Goal: Task Accomplishment & Management: Manage account settings

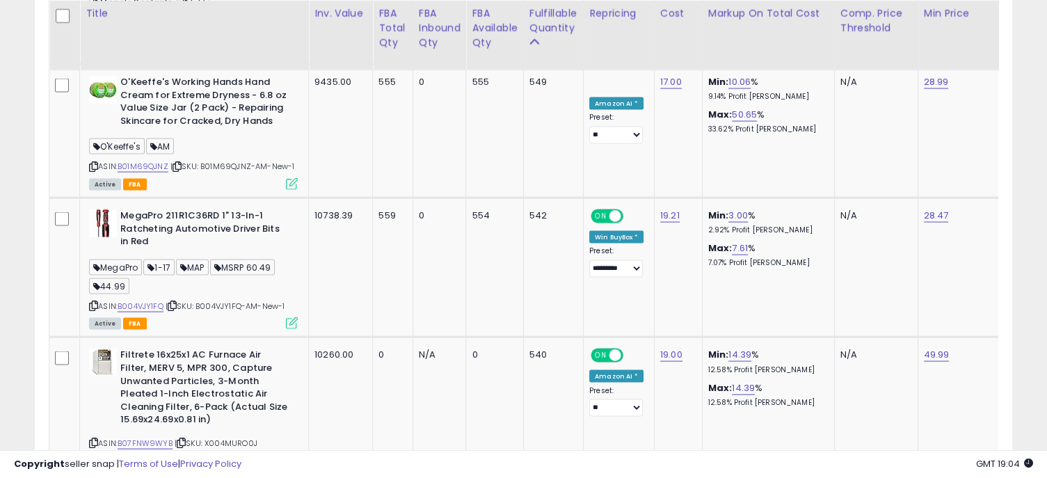
scroll to position [2799, 0]
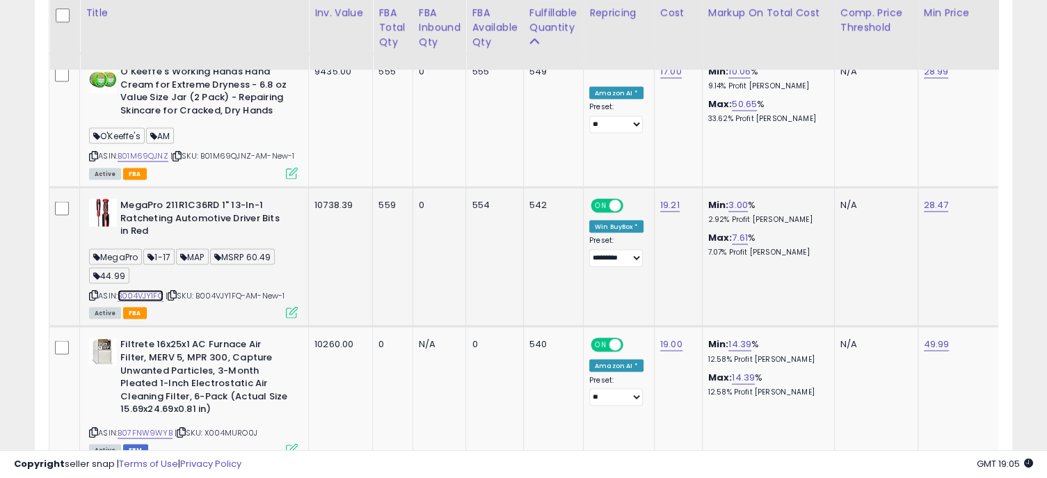
click at [152, 290] on link "B004VJY1FQ" at bounding box center [141, 296] width 46 height 12
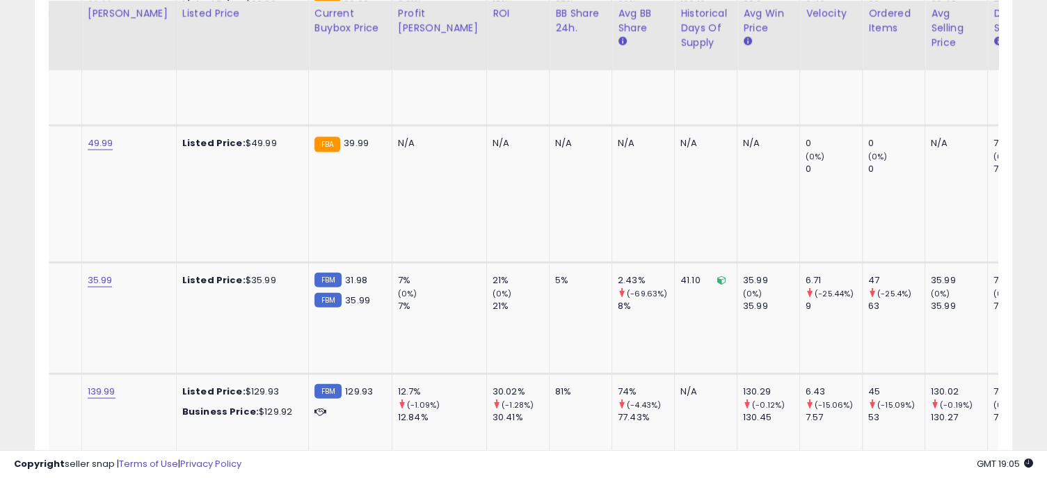
scroll to position [0, 1127]
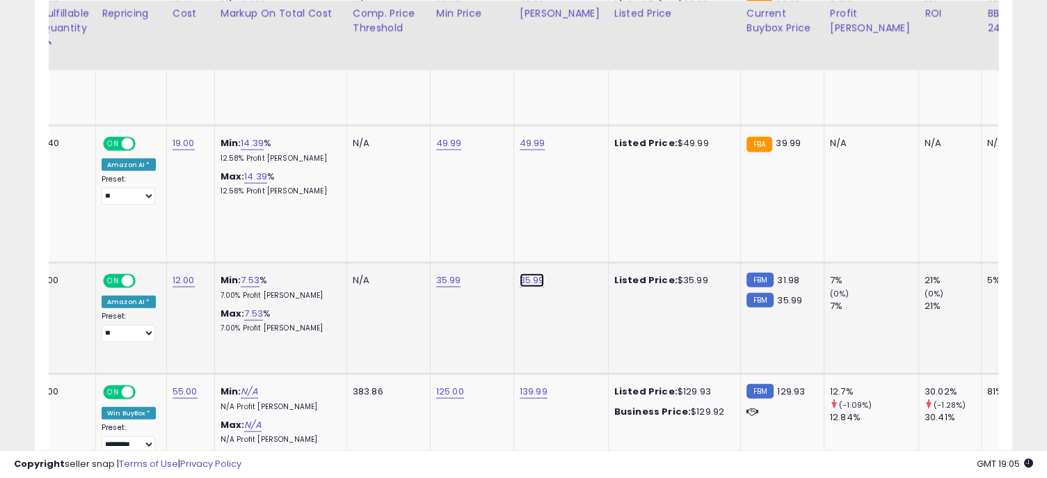
click at [523, 273] on link "35.99" at bounding box center [532, 280] width 25 height 14
drag, startPoint x: 473, startPoint y: 196, endPoint x: 394, endPoint y: 187, distance: 79.8
type input "*****"
click at [581, 196] on button "submit" at bounding box center [569, 200] width 24 height 21
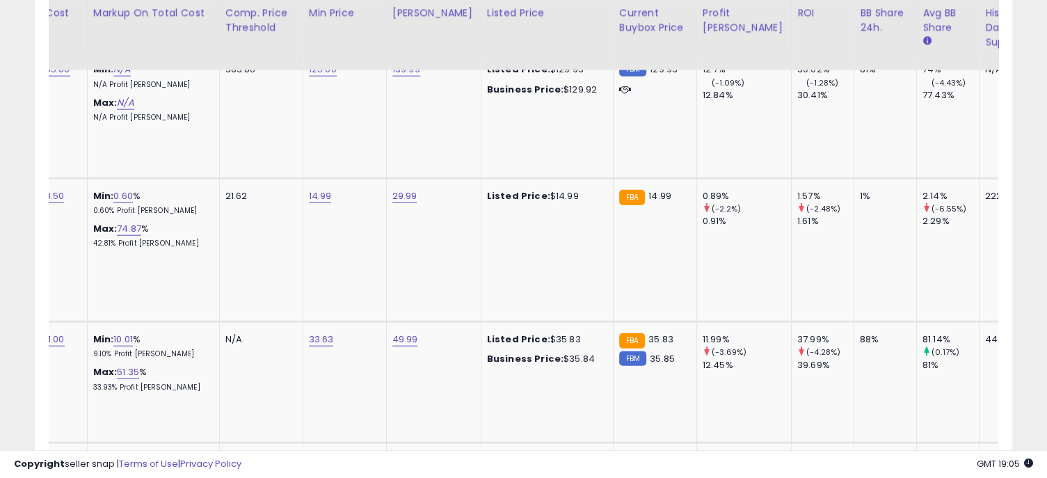
scroll to position [0, 948]
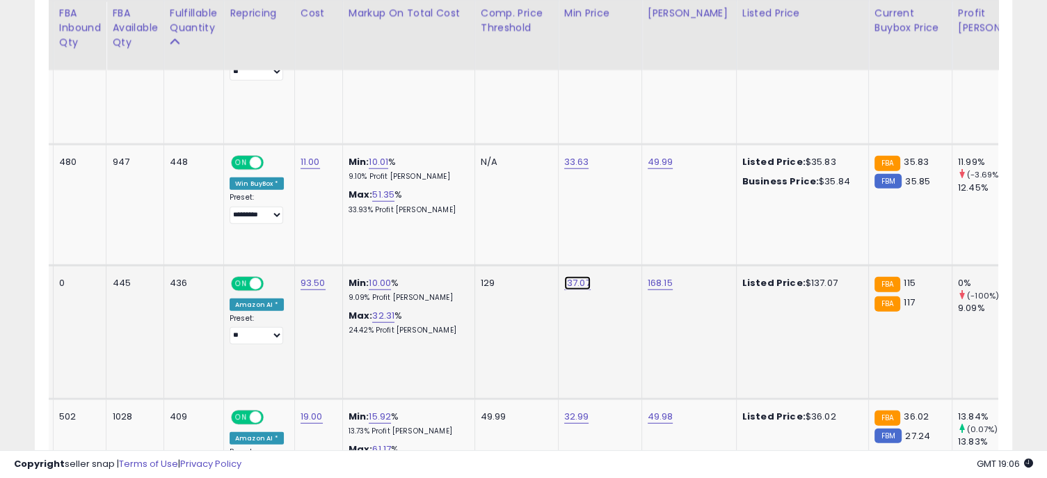
click at [571, 276] on link "137.07" at bounding box center [577, 283] width 26 height 14
drag, startPoint x: 518, startPoint y: 177, endPoint x: 429, endPoint y: 161, distance: 91.3
type input "***"
click at [619, 182] on icon "submit" at bounding box center [614, 181] width 8 height 8
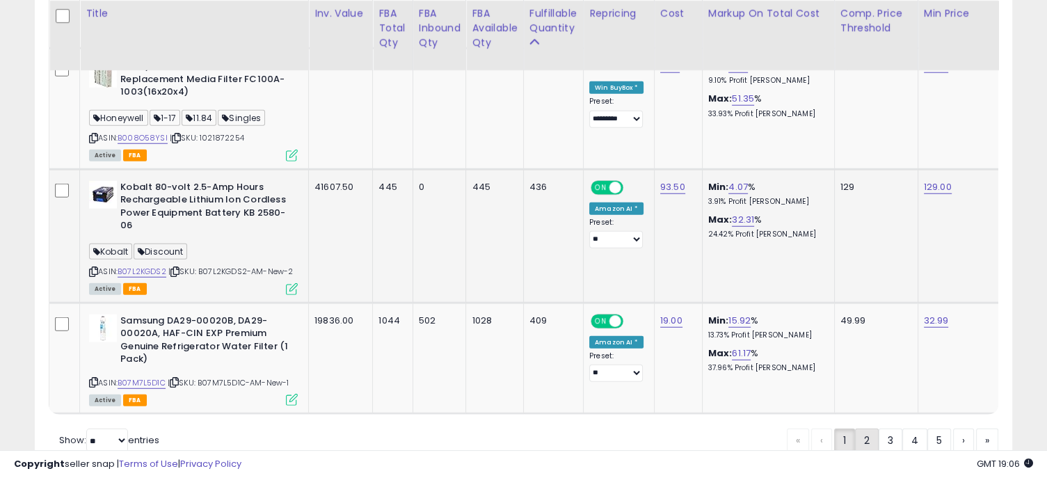
click at [868, 429] on link "2" at bounding box center [867, 441] width 24 height 24
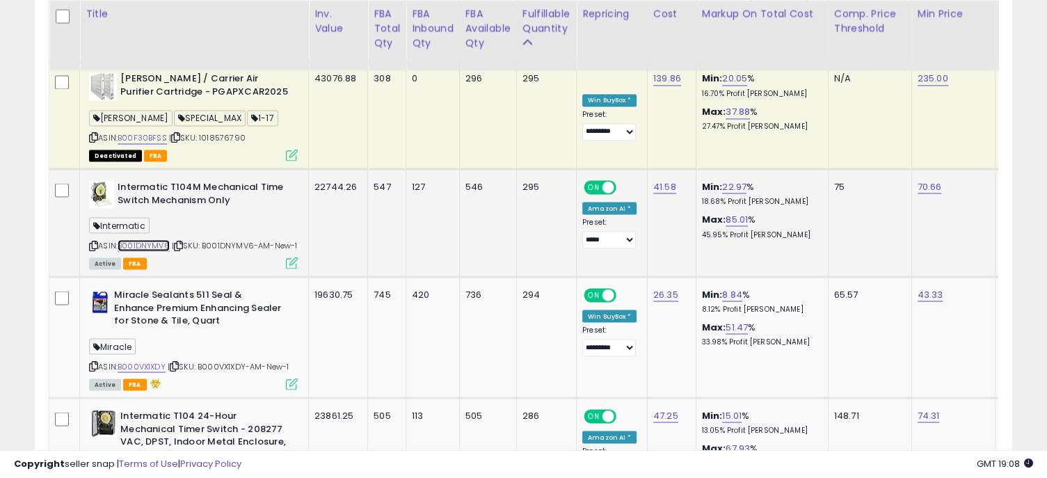
click at [159, 239] on link "B001DNYMV6" at bounding box center [144, 245] width 52 height 12
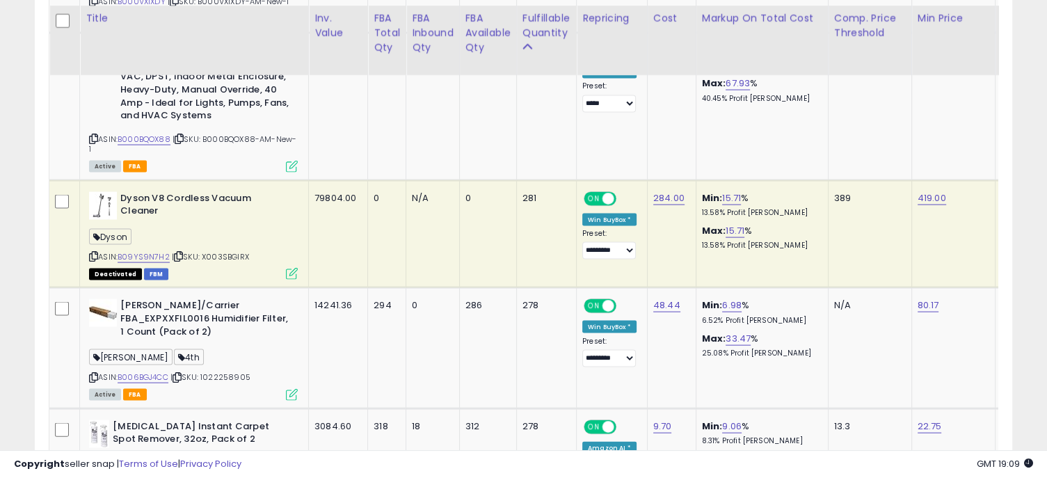
scroll to position [2845, 0]
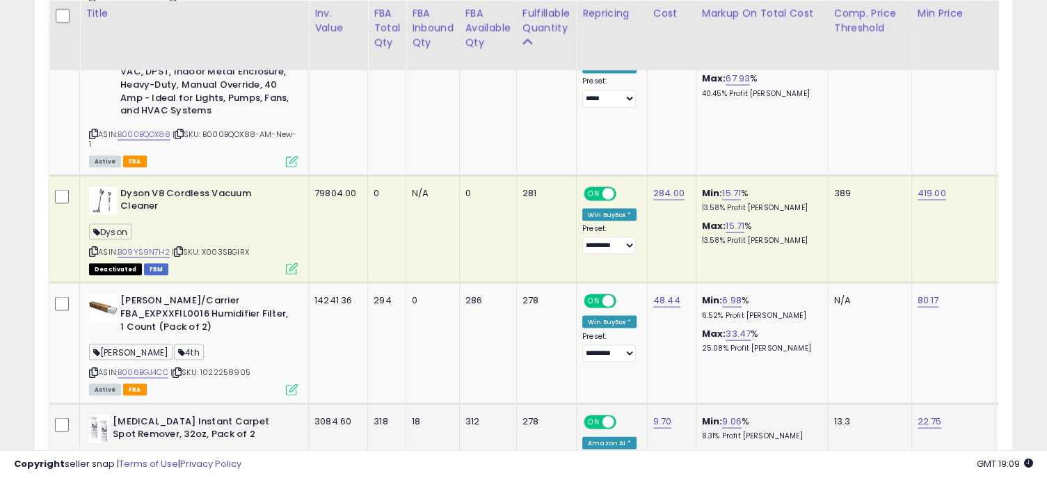
click at [155, 475] on link "B01CQ52BP8" at bounding box center [142, 481] width 48 height 12
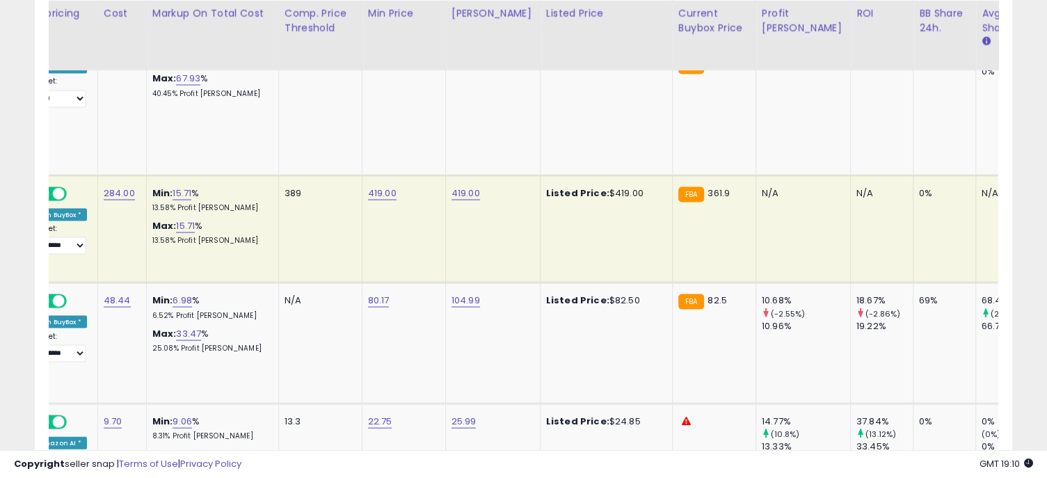
scroll to position [0, 555]
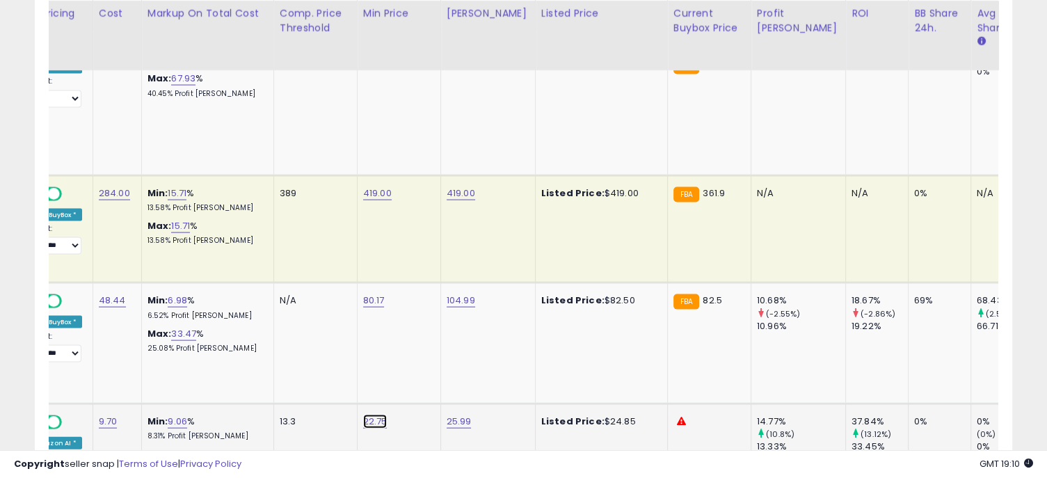
click at [375, 415] on link "22.75" at bounding box center [375, 422] width 24 height 14
drag, startPoint x: 330, startPoint y: 285, endPoint x: 253, endPoint y: 280, distance: 76.7
type input "*****"
click at [423, 281] on button "submit" at bounding box center [411, 286] width 24 height 21
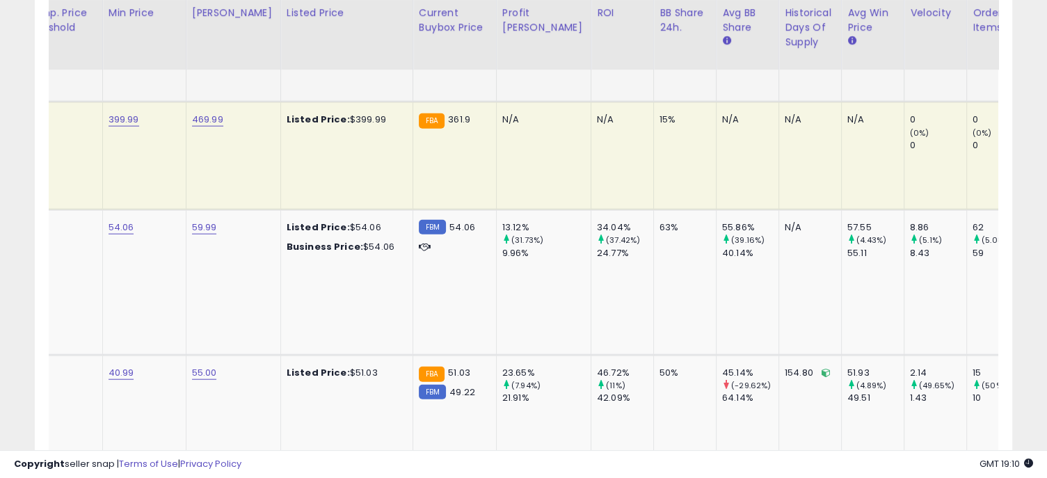
scroll to position [0, 419]
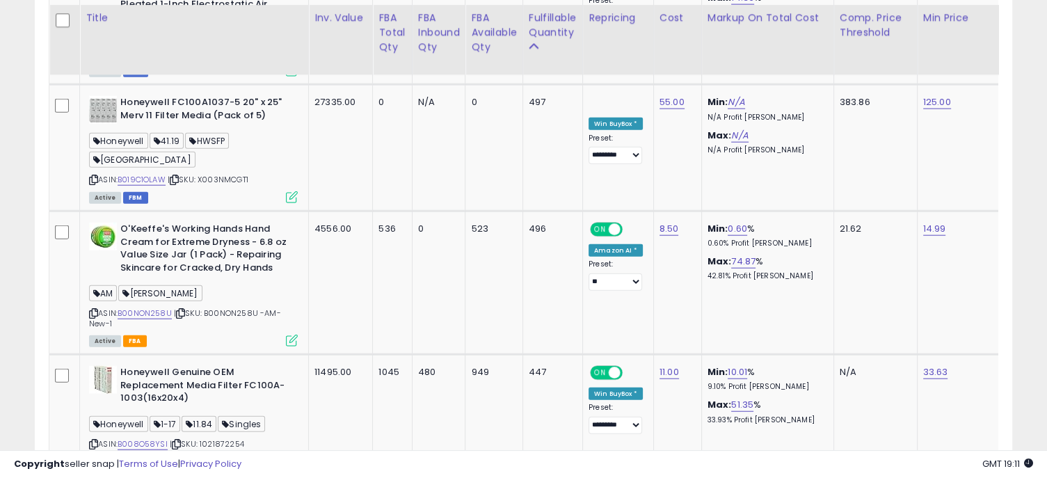
scroll to position [3295, 0]
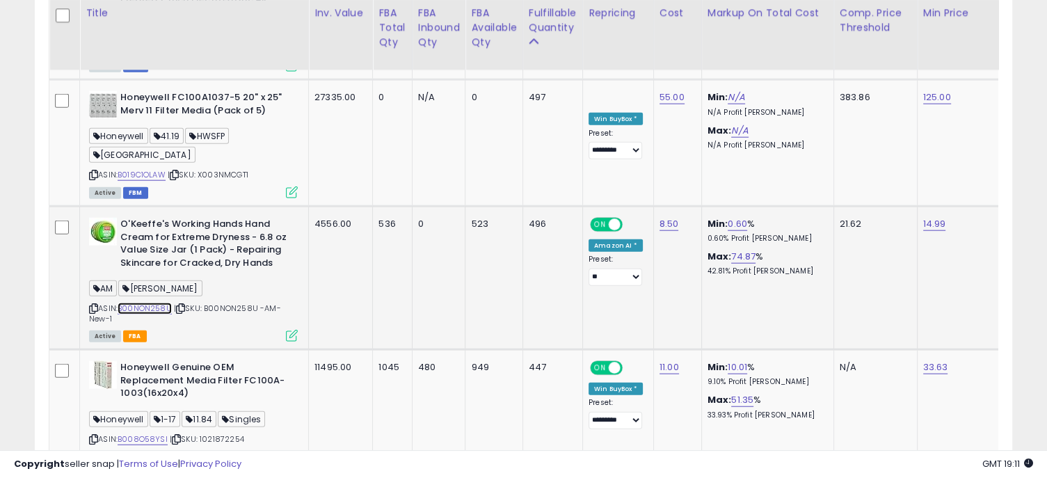
click at [157, 303] on link "B00NON258U" at bounding box center [145, 309] width 54 height 12
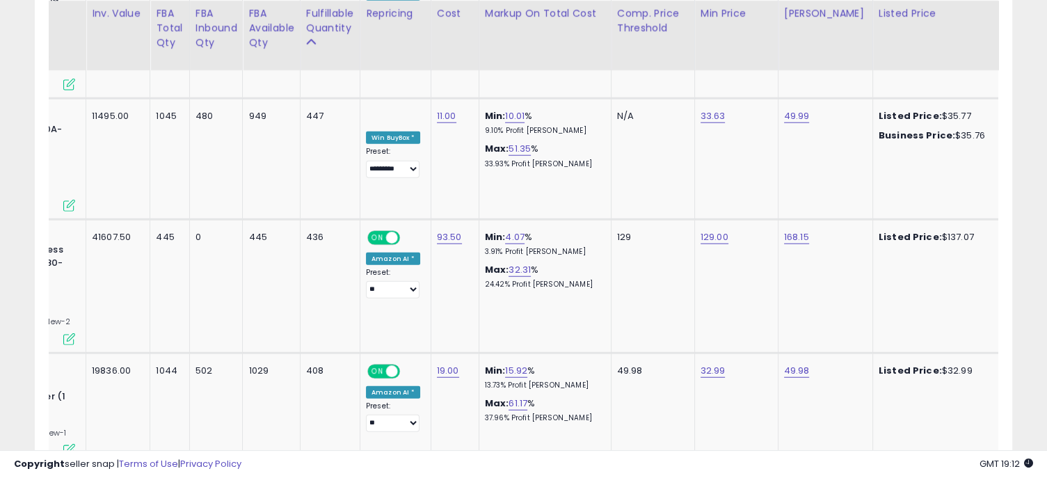
scroll to position [0, 0]
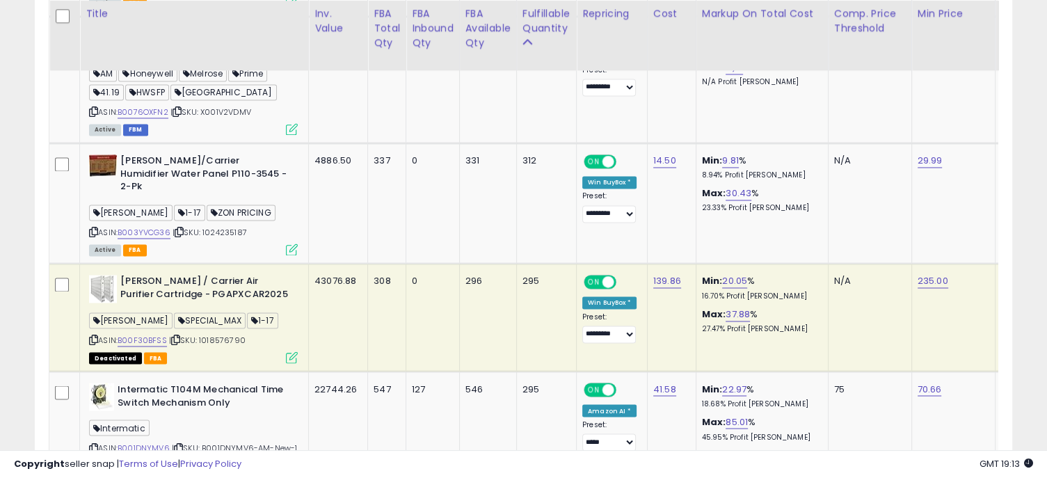
scroll to position [2252, 0]
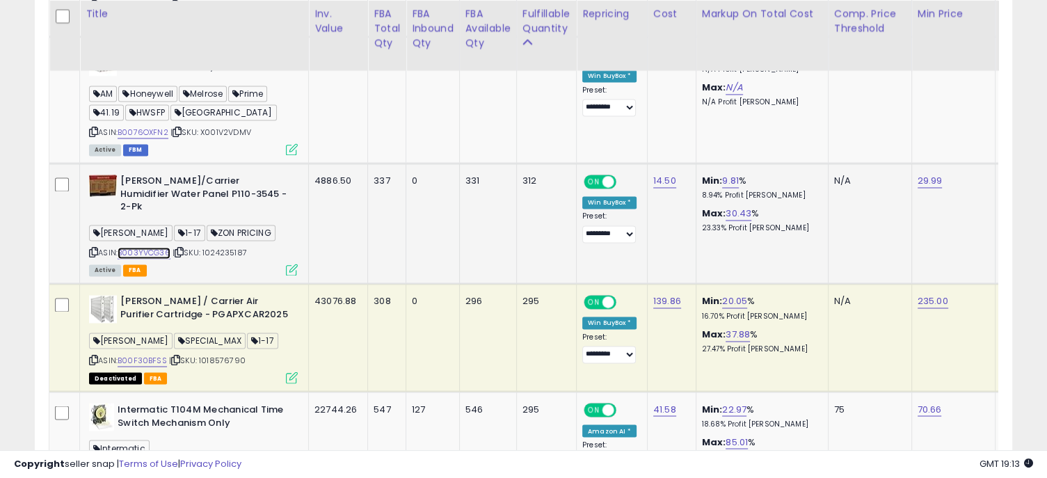
click at [131, 247] on link "B003YVCG36" at bounding box center [144, 253] width 53 height 12
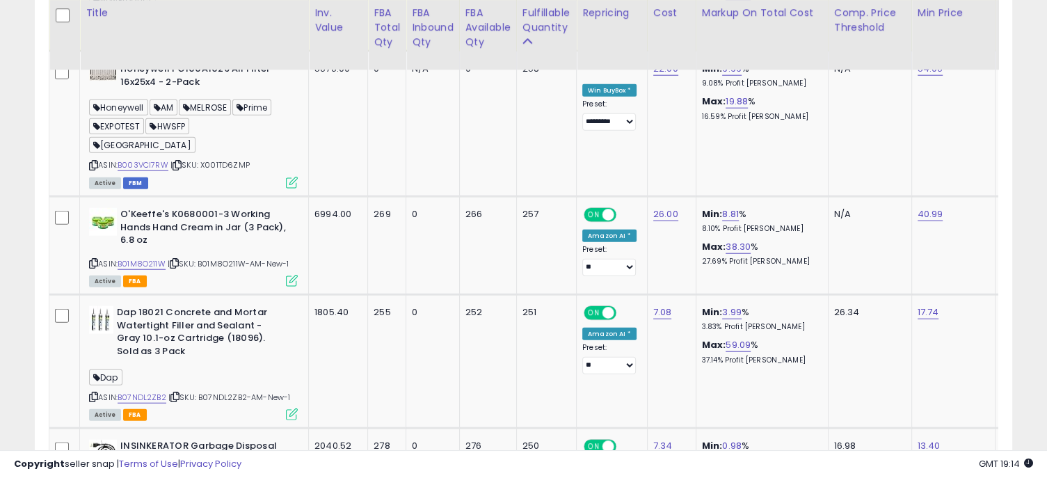
scroll to position [3516, 0]
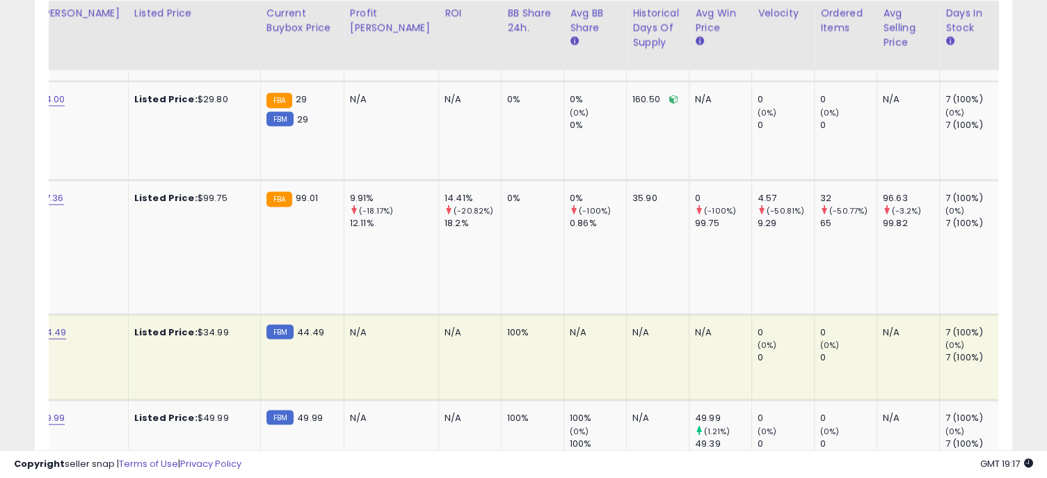
scroll to position [0, 976]
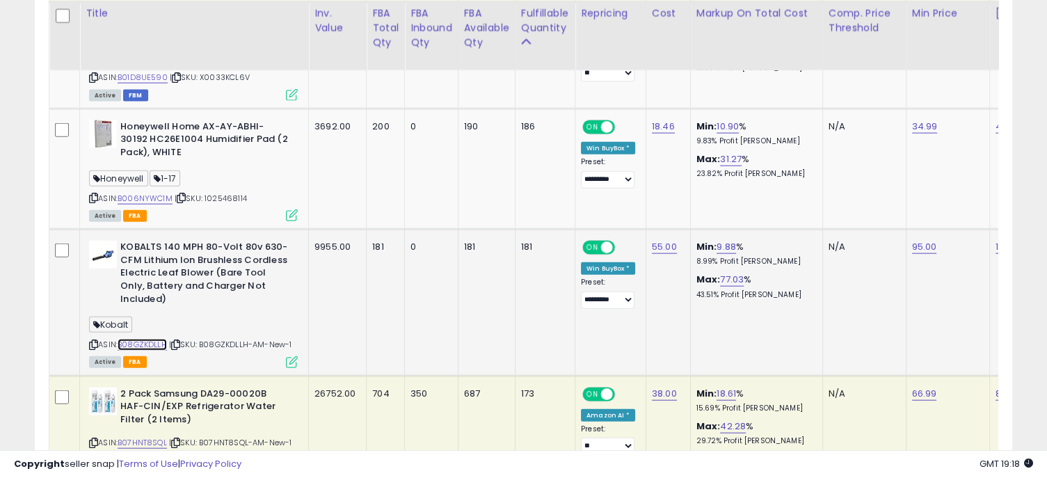
click at [150, 339] on link "B08GZKDLLH" at bounding box center [142, 345] width 49 height 12
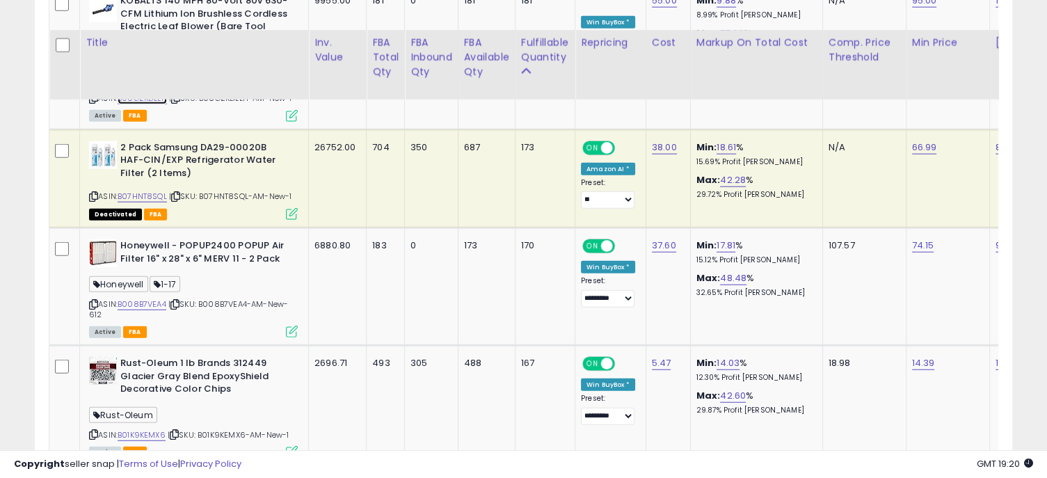
scroll to position [3477, 0]
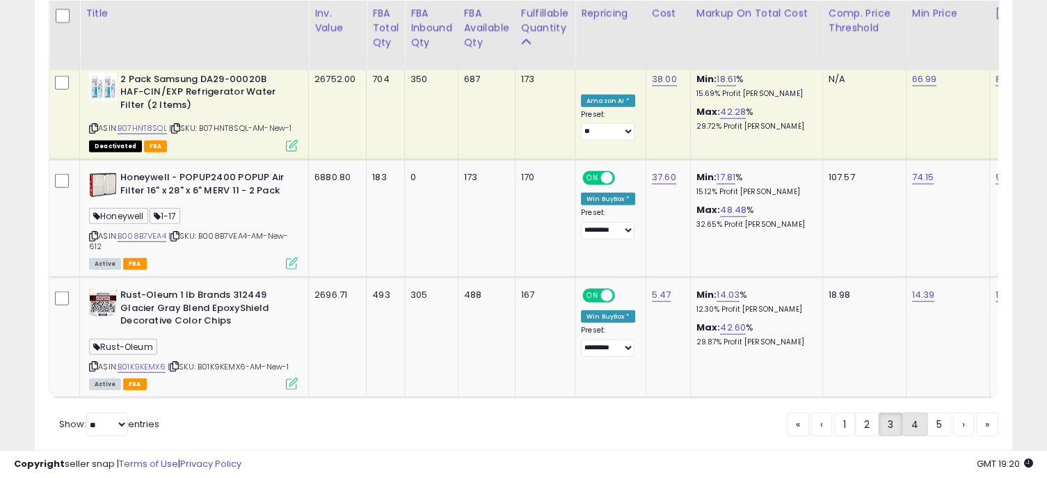
click at [914, 413] on link "4" at bounding box center [914, 425] width 25 height 24
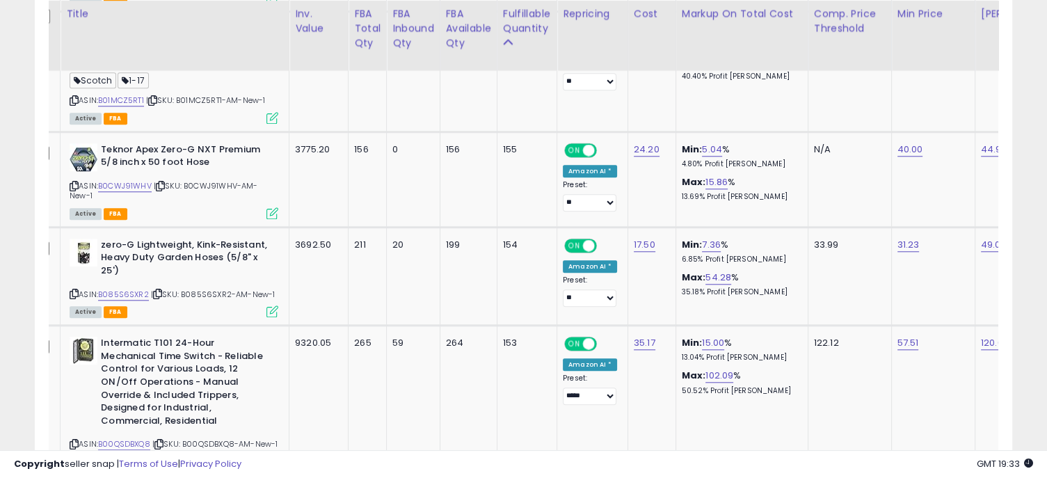
scroll to position [0, 18]
click at [136, 438] on link "B00QSDBXQ8" at bounding box center [126, 444] width 52 height 12
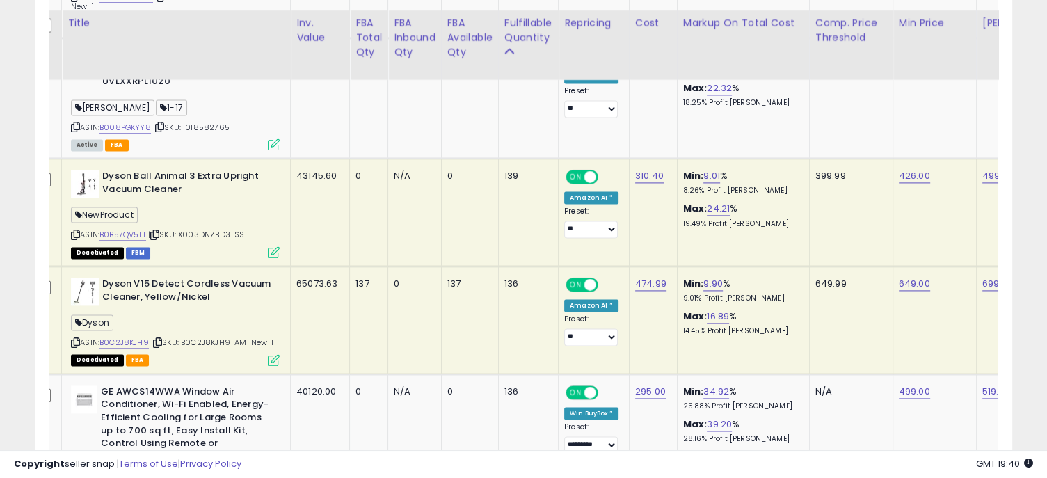
scroll to position [1979, 0]
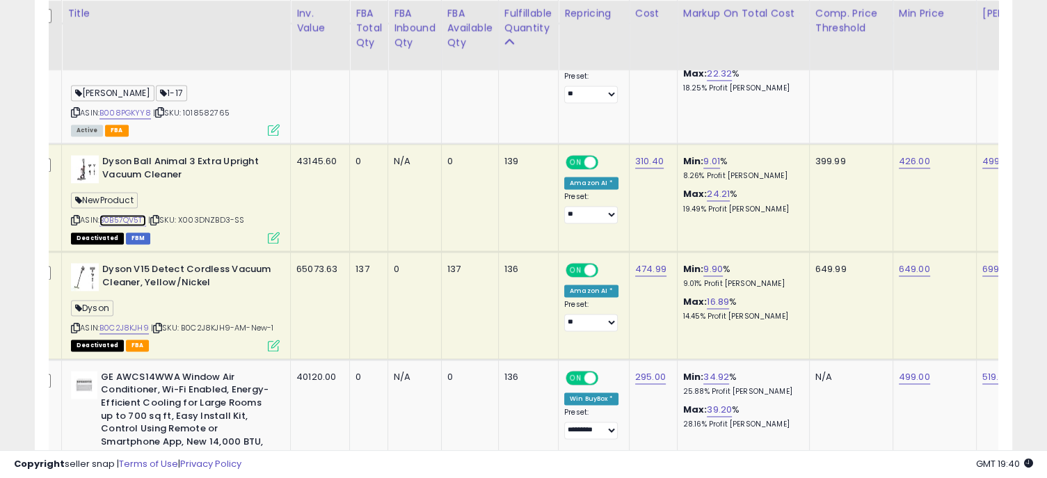
click at [122, 214] on link "B0B57QV5TT" at bounding box center [123, 220] width 47 height 12
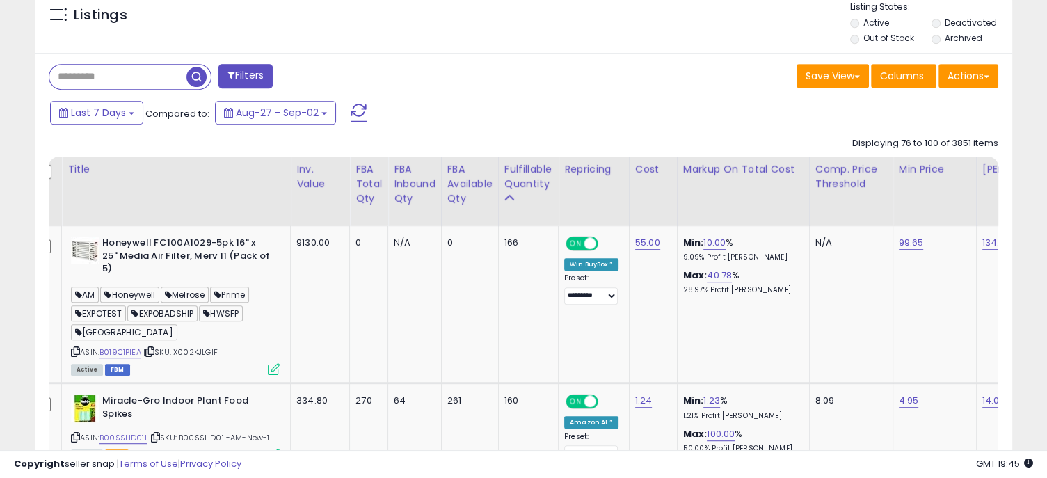
scroll to position [727, 0]
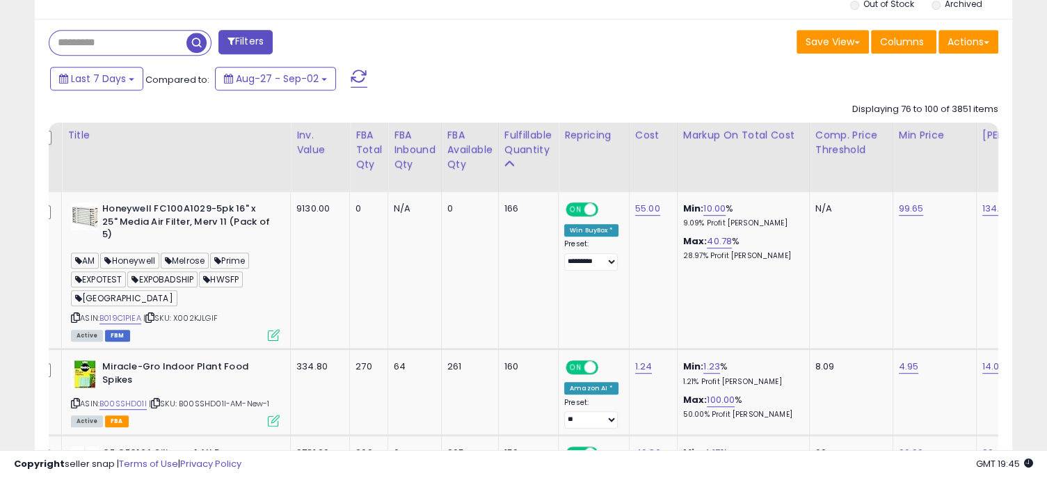
click at [77, 44] on input "text" at bounding box center [117, 43] width 137 height 24
paste input "**********"
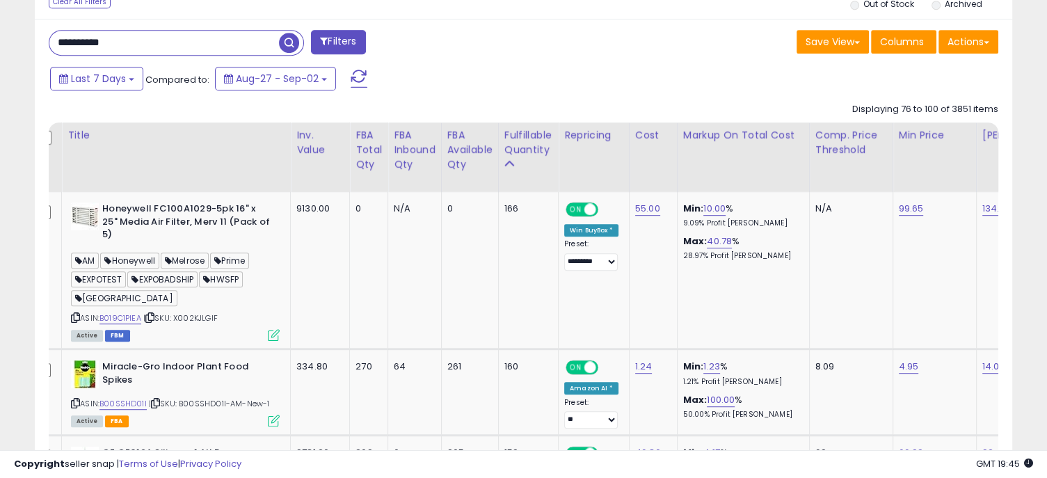
type input "**********"
click at [285, 42] on span "button" at bounding box center [289, 43] width 20 height 20
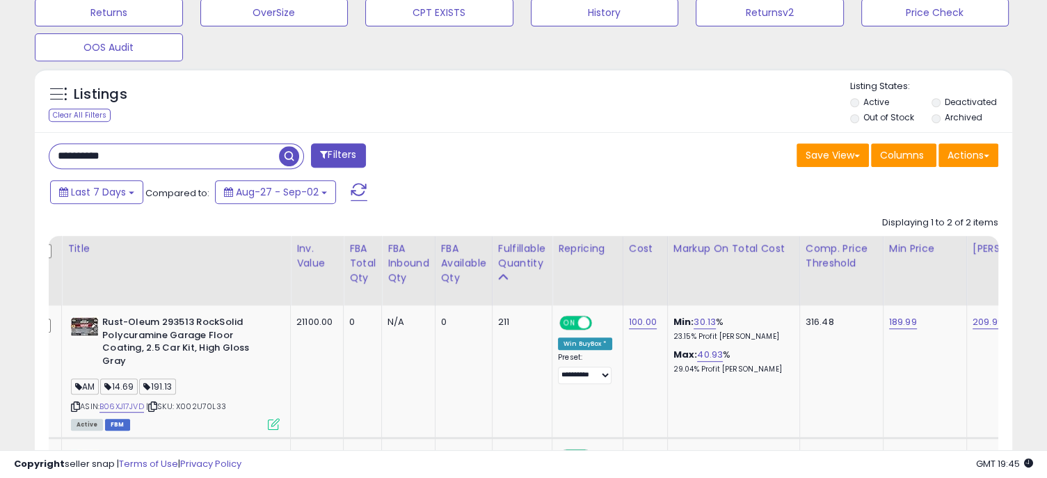
scroll to position [644, 0]
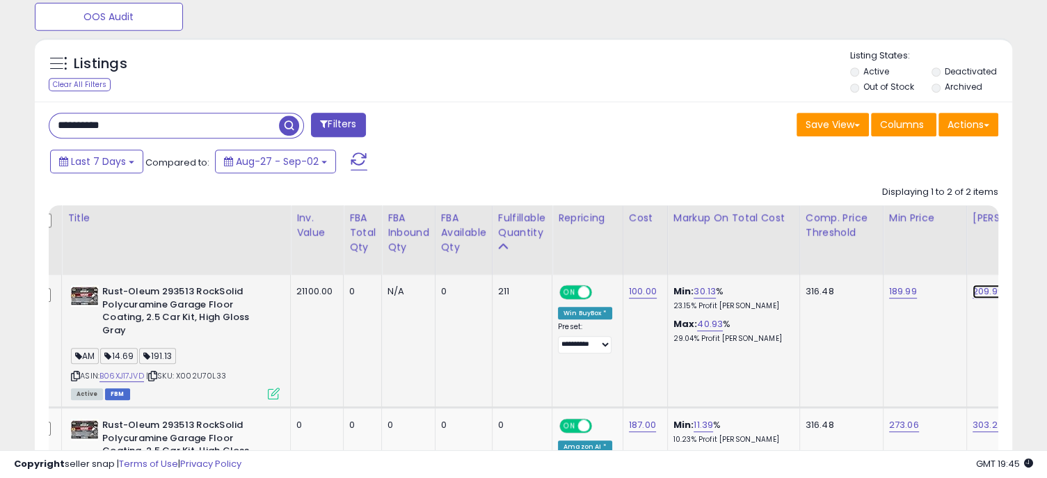
click at [985, 289] on link "209.99" at bounding box center [988, 292] width 31 height 14
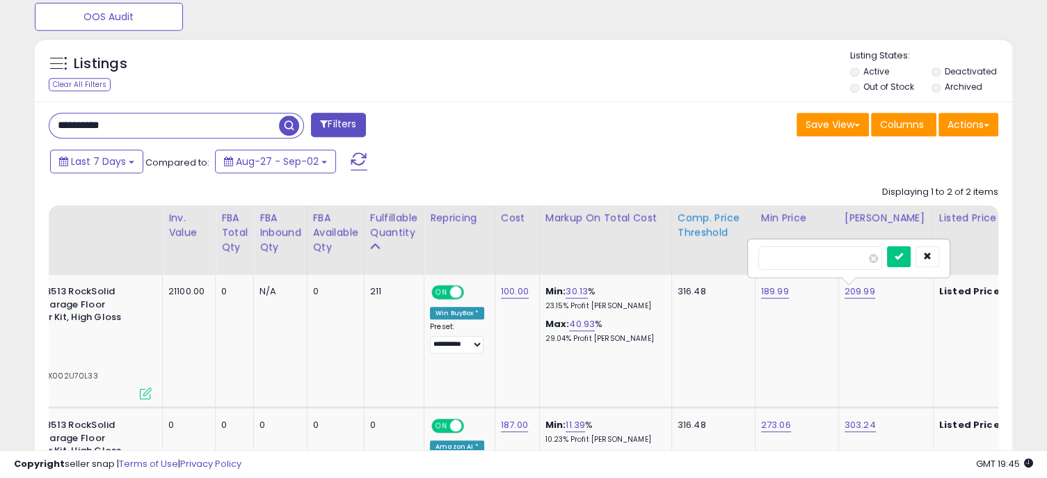
drag, startPoint x: 834, startPoint y: 253, endPoint x: 734, endPoint y: 247, distance: 99.7
type input "******"
click at [911, 253] on button "submit" at bounding box center [899, 256] width 24 height 21
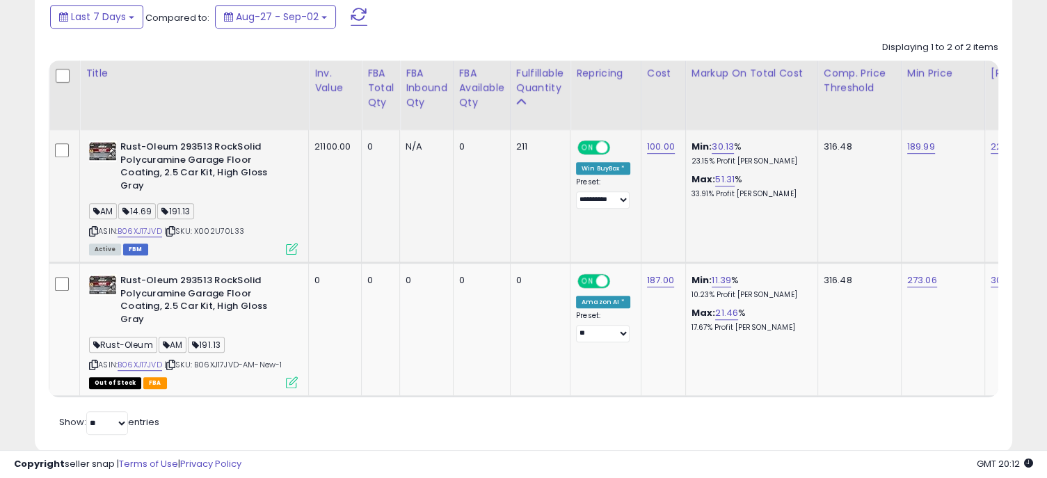
scroll to position [0, 170]
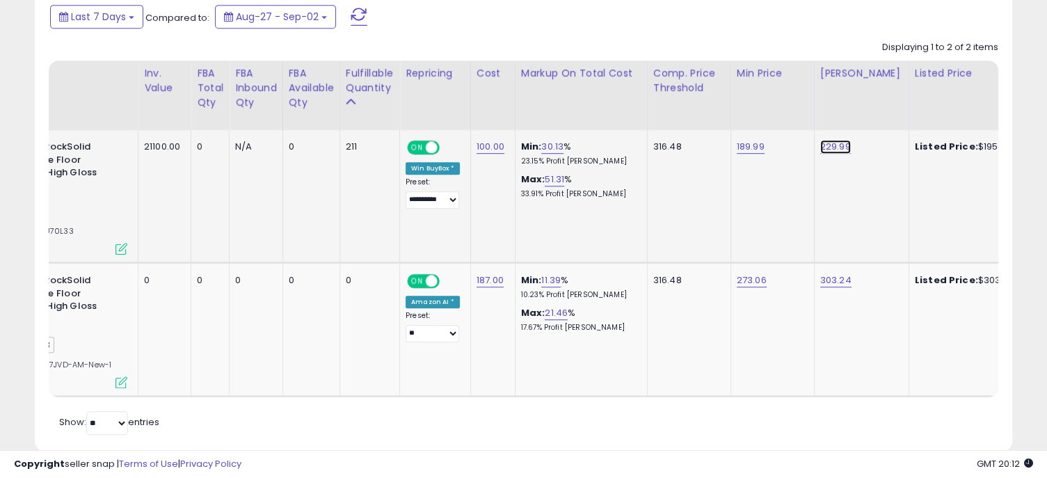
click at [832, 147] on link "229.99" at bounding box center [835, 147] width 31 height 14
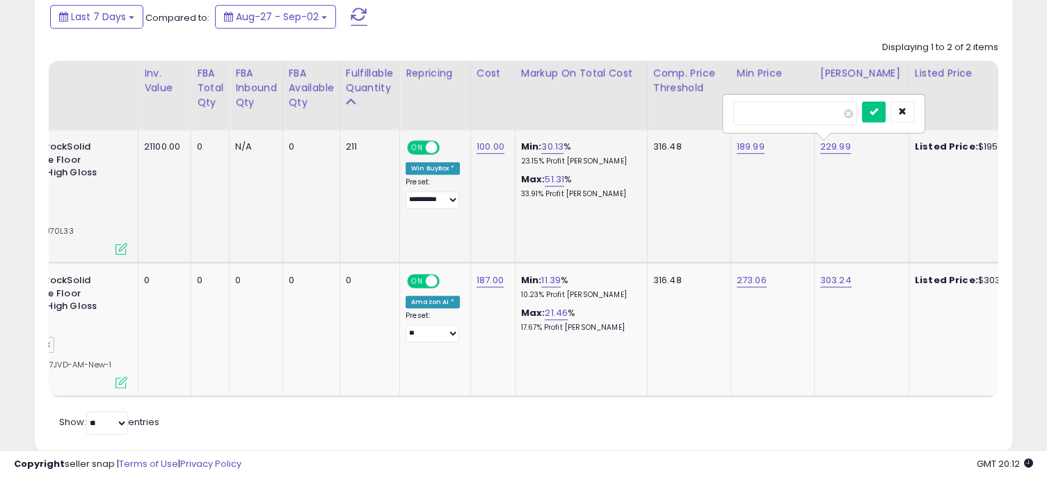
drag, startPoint x: 788, startPoint y: 114, endPoint x: 743, endPoint y: 111, distance: 44.7
click at [784, 113] on input "******" at bounding box center [795, 114] width 124 height 24
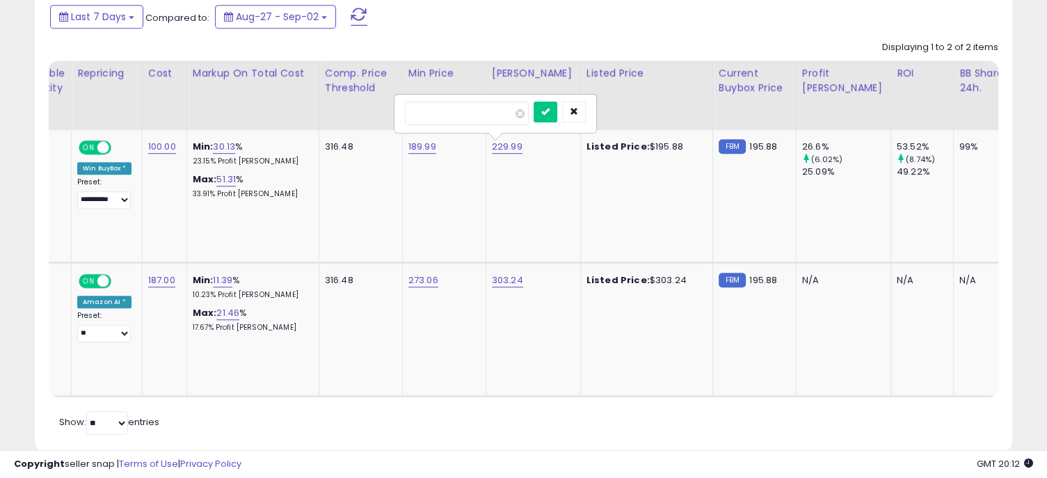
scroll to position [0, 498]
type input "******"
click at [559, 104] on button "submit" at bounding box center [547, 112] width 24 height 21
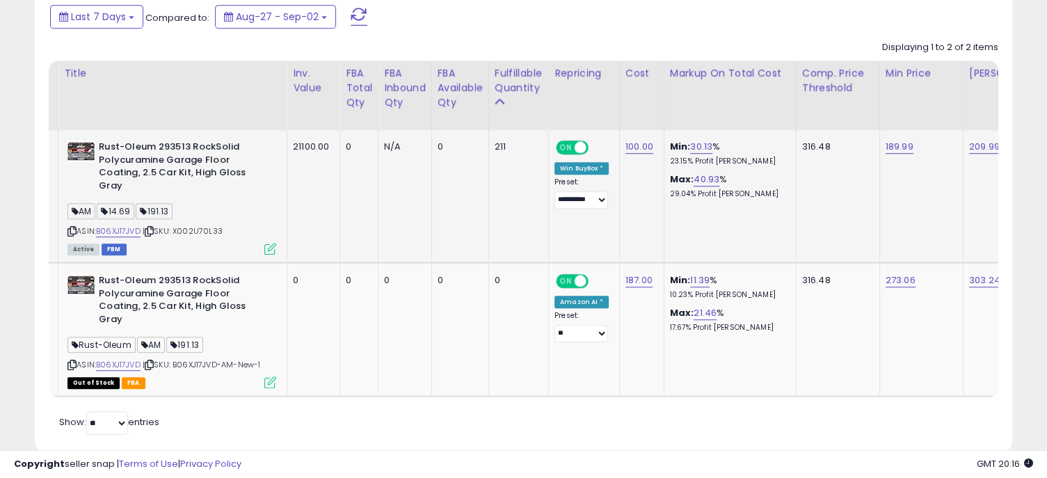
scroll to position [0, 0]
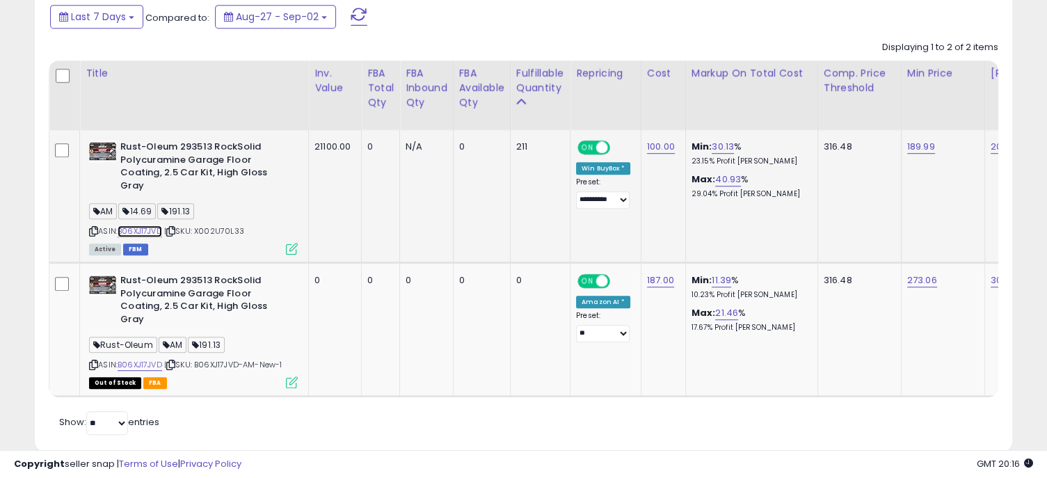
click at [132, 230] on link "B06XJ17JVD" at bounding box center [140, 231] width 45 height 12
